Goal: Complete application form

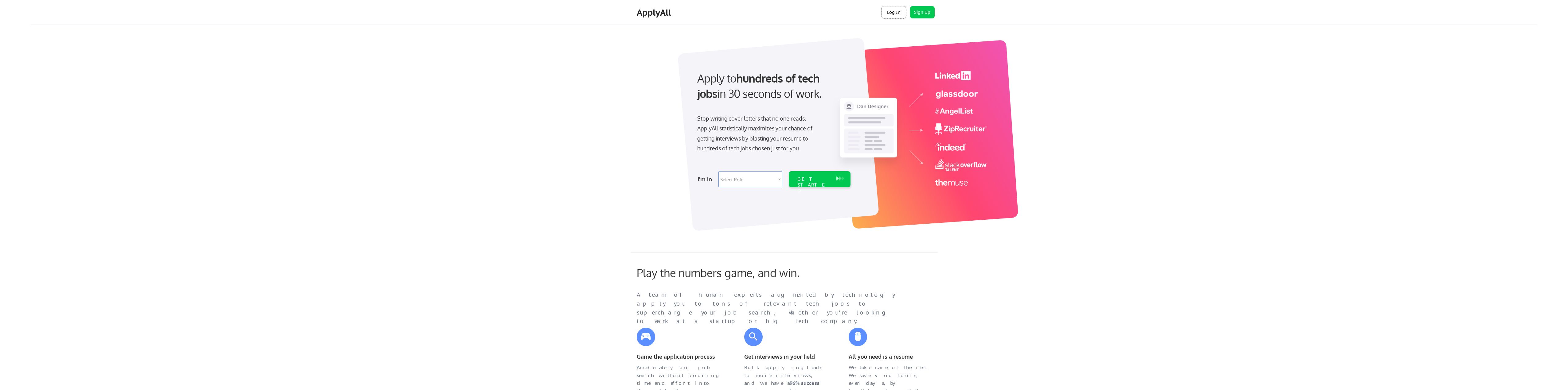
click at [893, 14] on button "Log In" at bounding box center [894, 12] width 24 height 12
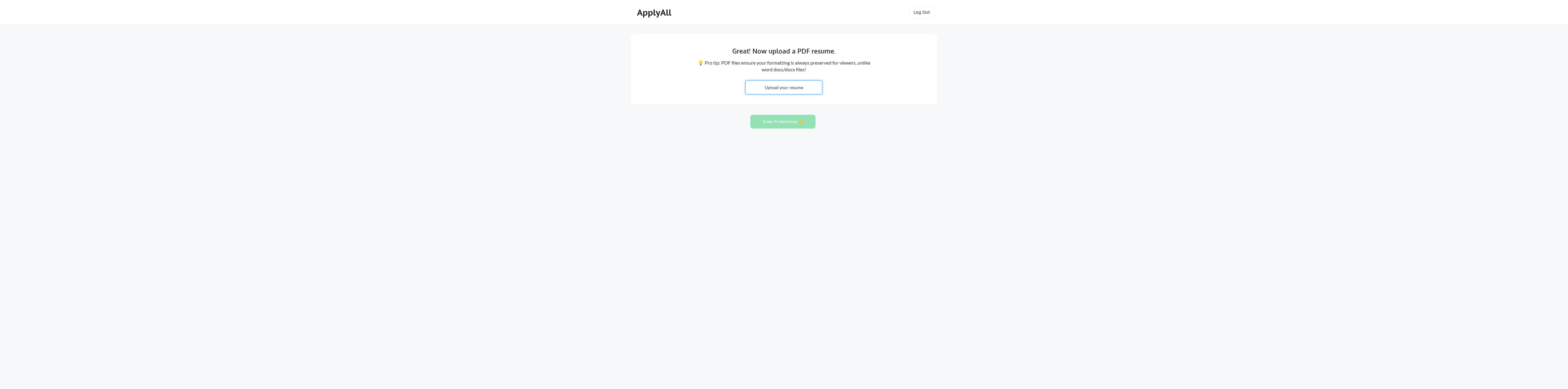
click at [785, 88] on input "file" at bounding box center [783, 88] width 76 height 13
type input "C:\fakepath\AustinFelts.pdf"
click at [779, 124] on button "Enter Preferences 👉" at bounding box center [783, 122] width 65 height 14
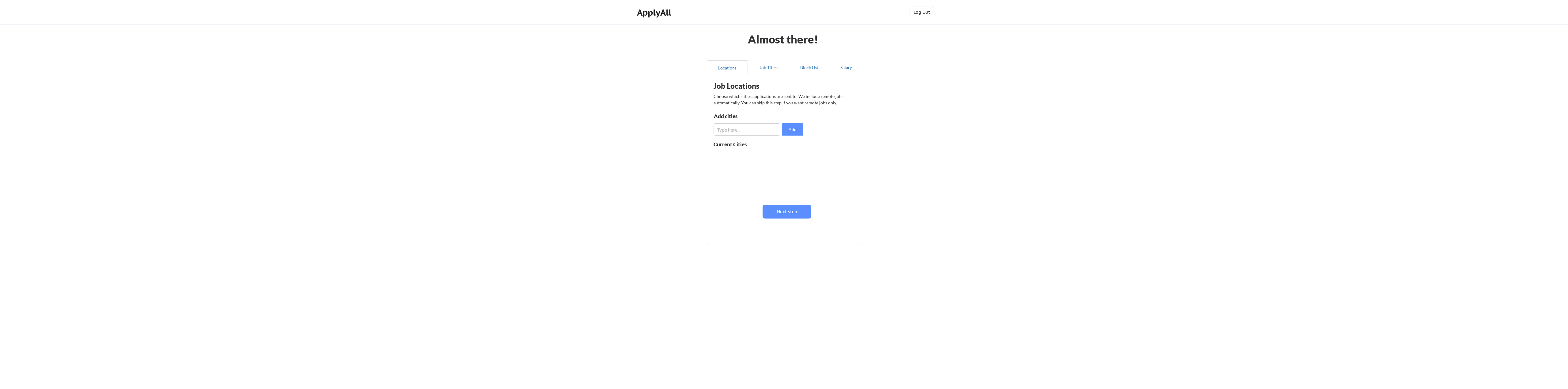
click at [749, 128] on input "input" at bounding box center [746, 130] width 66 height 12
type input "Colorado Springs"
click at [790, 131] on button "Add" at bounding box center [792, 130] width 21 height 12
click at [755, 134] on input "input" at bounding box center [746, 130] width 66 height 12
type input "Denver"
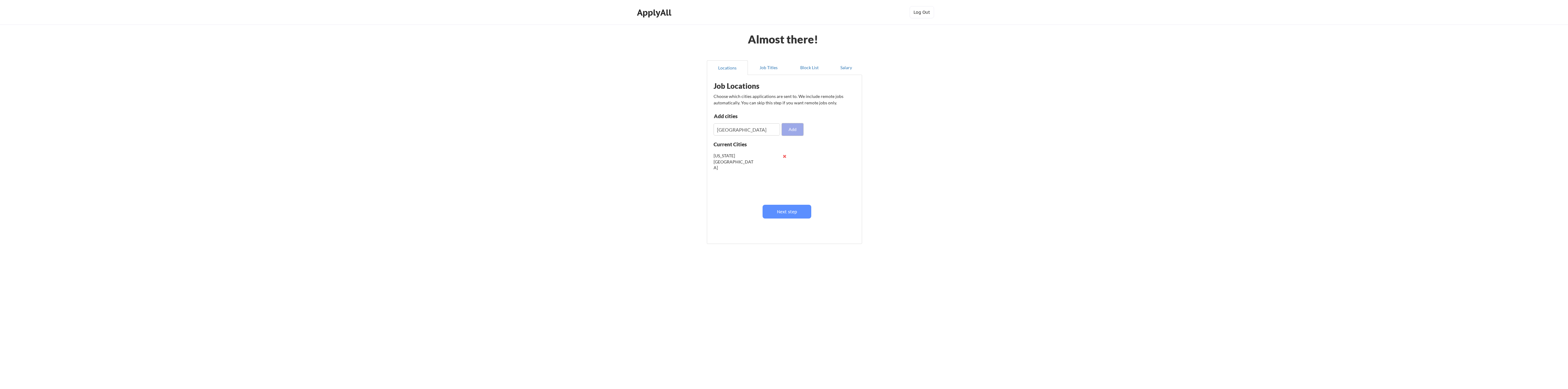
click at [793, 128] on button "Add" at bounding box center [792, 130] width 21 height 12
click at [790, 212] on button "Next step" at bounding box center [787, 212] width 49 height 14
click at [737, 128] on input "input" at bounding box center [747, 131] width 67 height 12
type input "S"
type input "System Administrator"
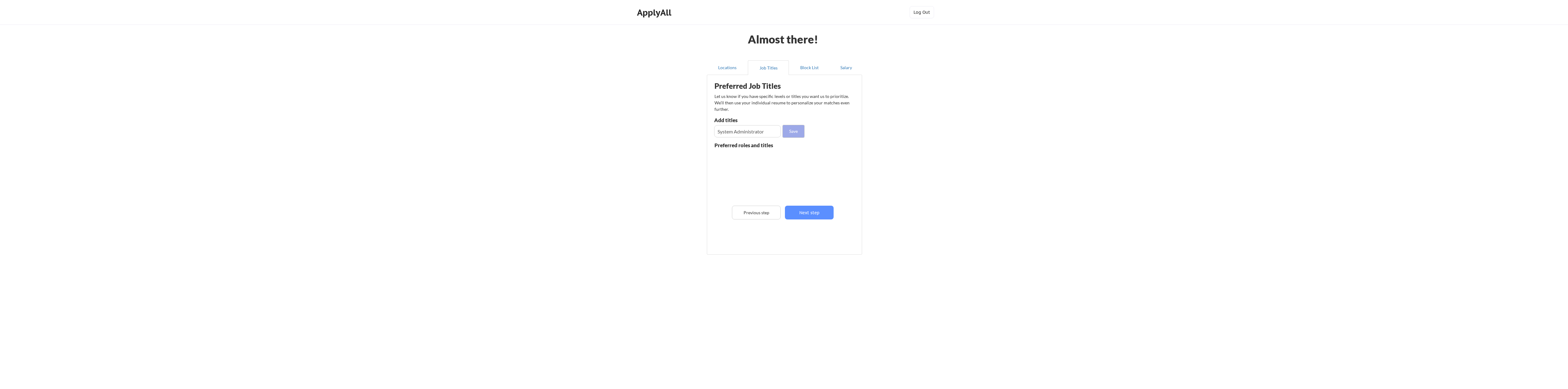
click at [792, 131] on button "Save" at bounding box center [793, 131] width 21 height 12
click at [748, 131] on input "input" at bounding box center [747, 131] width 67 height 12
type input "Junior System Administrator"
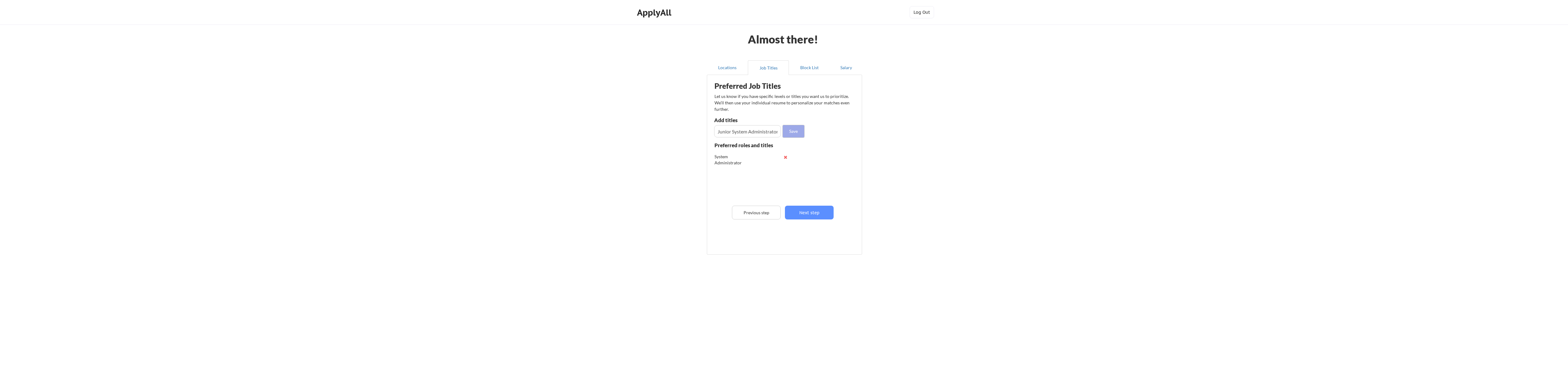
drag, startPoint x: 801, startPoint y: 130, endPoint x: 790, endPoint y: 130, distance: 11.0
click at [798, 130] on button "Save" at bounding box center [793, 131] width 21 height 12
click at [747, 133] on input "input" at bounding box center [747, 131] width 67 height 12
type input "Service Desk Engineer"
click at [793, 128] on button "Save" at bounding box center [793, 131] width 21 height 12
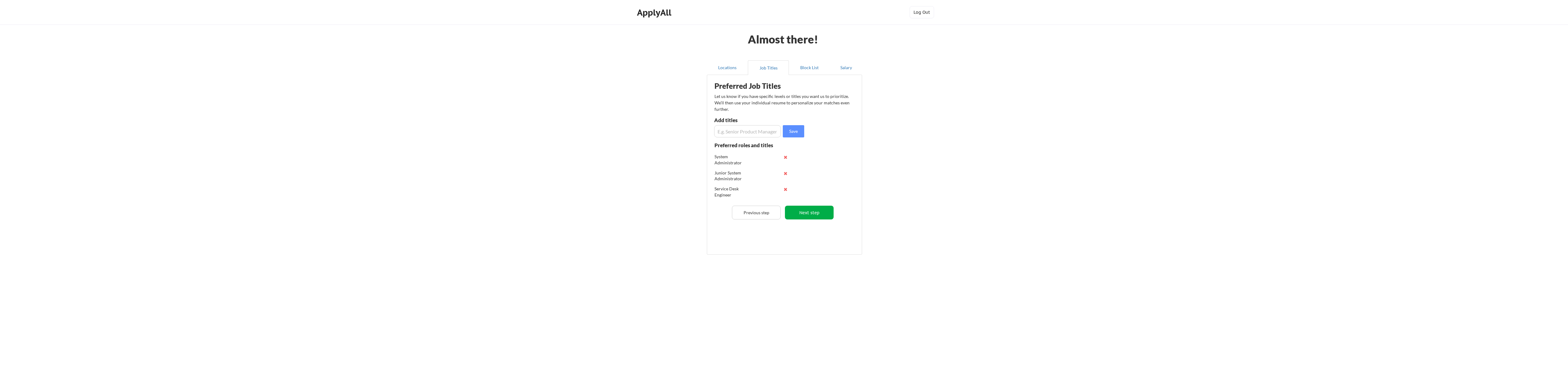
click at [817, 211] on button "Next step" at bounding box center [810, 212] width 49 height 14
click at [818, 205] on button "Next step" at bounding box center [810, 202] width 49 height 14
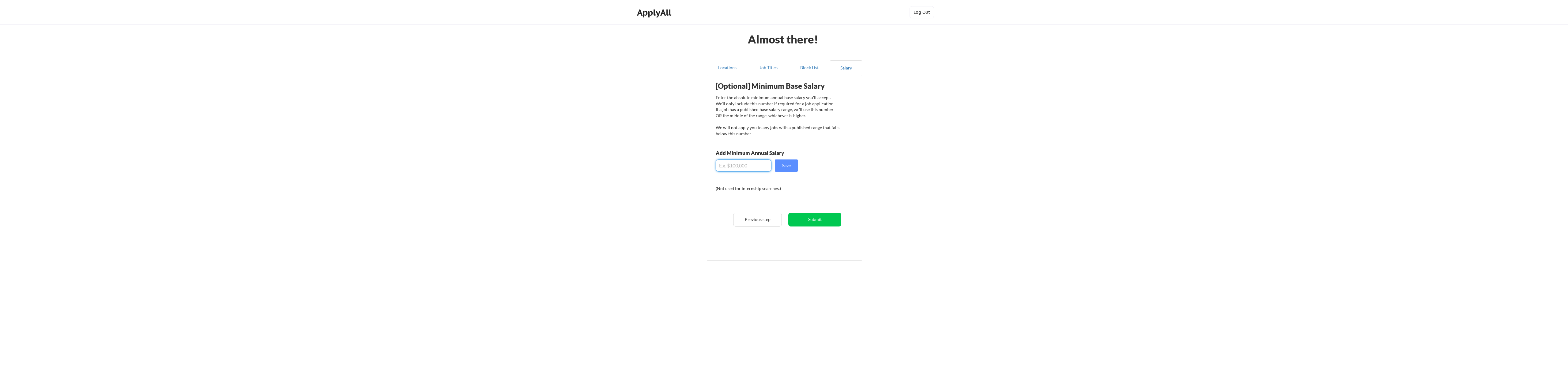
click at [754, 166] on input "input" at bounding box center [744, 166] width 56 height 12
type input "$80,000"
click at [787, 166] on button "Save" at bounding box center [786, 166] width 23 height 12
click at [823, 221] on button "Submit" at bounding box center [814, 220] width 53 height 14
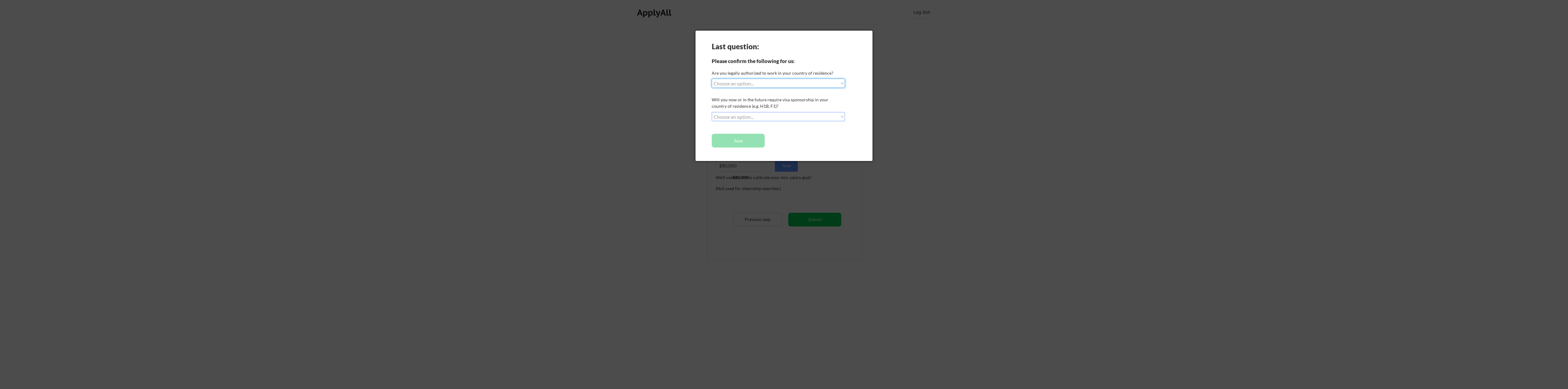
click at [770, 82] on select "Choose an option... Yes, I am a US Citizen Yes, I am a Canadian Citizen Yes, I …" at bounding box center [778, 83] width 133 height 9
select select ""yes__i_am_a_us_citizen""
click at [712, 79] on select "Choose an option... Yes, I am a US Citizen Yes, I am a Canadian Citizen Yes, I …" at bounding box center [778, 83] width 133 height 9
click at [767, 119] on select "Choose an option... No, I will not need sponsorship Yes, I will need sponsorship" at bounding box center [778, 116] width 133 height 9
select select ""no__i_will_not_need_sponsorship""
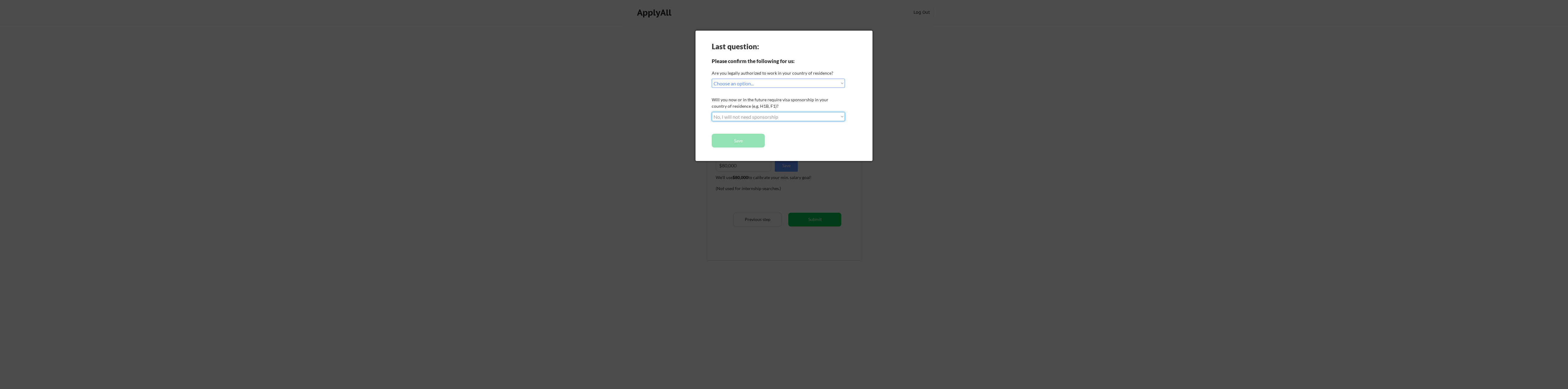
click at [712, 112] on select "Choose an option... No, I will not need sponsorship Yes, I will need sponsorship" at bounding box center [778, 116] width 133 height 9
click at [746, 141] on button "Save" at bounding box center [738, 141] width 53 height 14
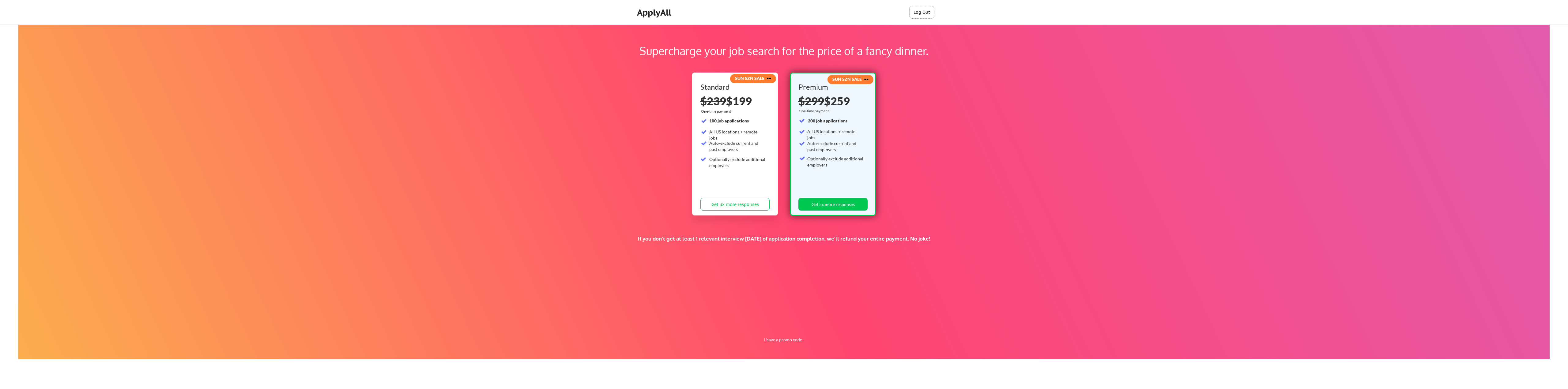
click at [920, 13] on button "Log Out" at bounding box center [922, 12] width 24 height 12
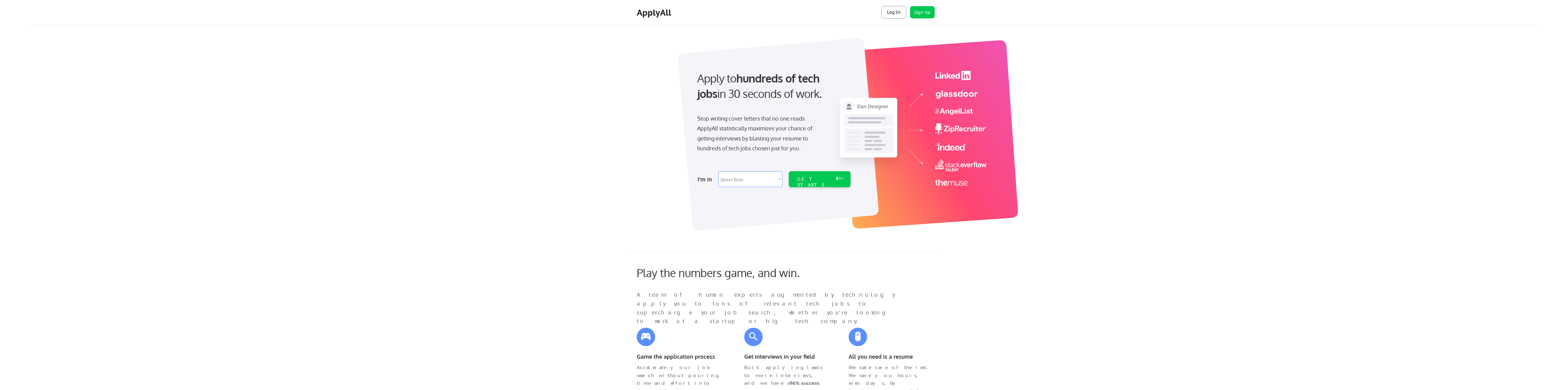
click at [893, 13] on button "Log In" at bounding box center [894, 12] width 24 height 12
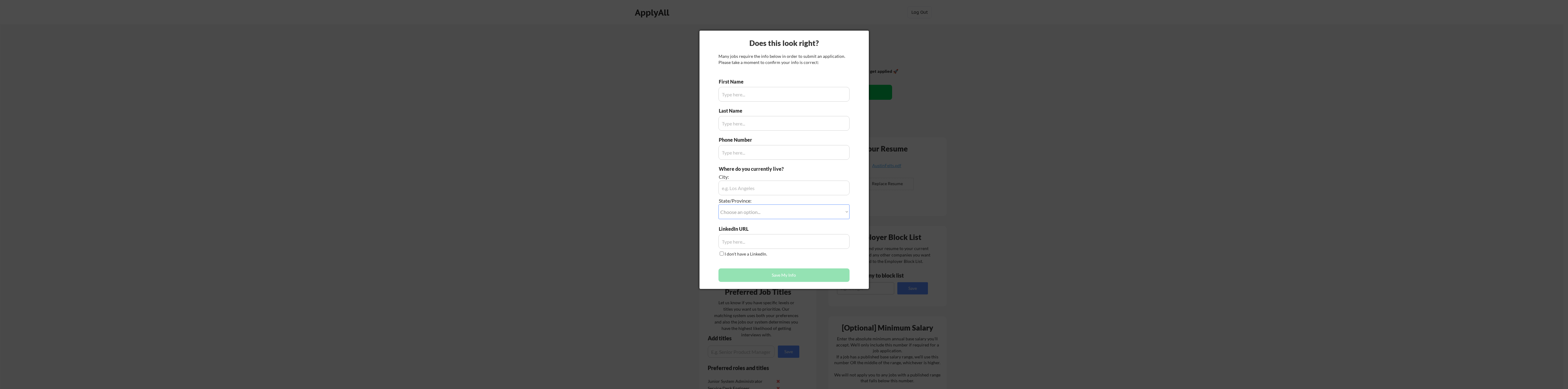
click at [931, 56] on div at bounding box center [784, 194] width 1568 height 389
click at [643, 47] on div at bounding box center [784, 194] width 1568 height 389
click at [502, 68] on div at bounding box center [784, 194] width 1568 height 389
